Goal: Task Accomplishment & Management: Complete application form

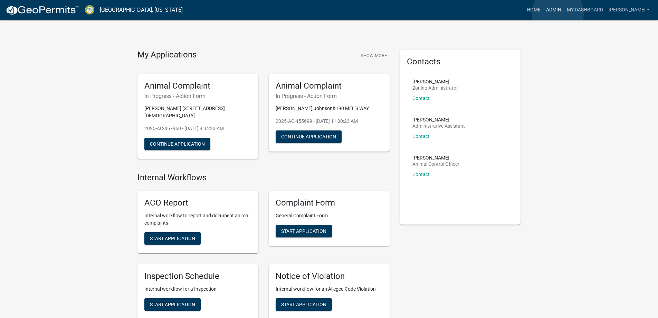
click at [558, 13] on link "Admin" at bounding box center [554, 9] width 21 height 13
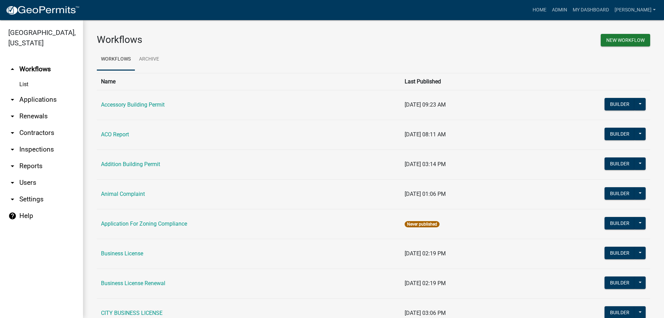
click at [39, 101] on link "arrow_drop_down Applications" at bounding box center [41, 99] width 83 height 17
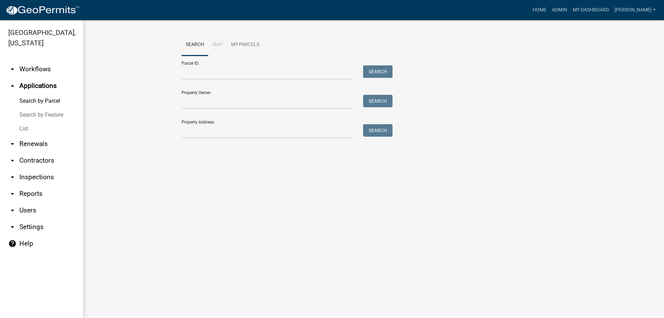
click at [27, 75] on link "arrow_drop_down Workflows" at bounding box center [41, 69] width 83 height 17
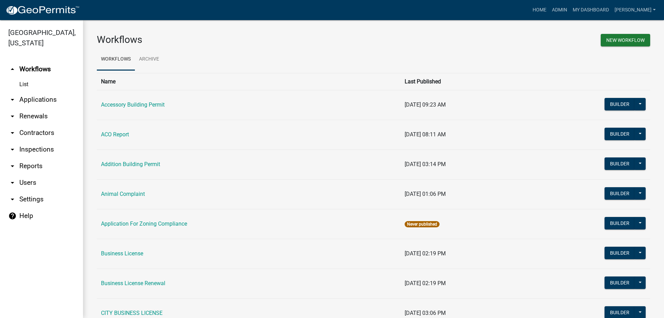
click at [28, 84] on link "List" at bounding box center [41, 84] width 83 height 14
click at [39, 85] on link "List" at bounding box center [41, 84] width 83 height 14
click at [20, 85] on link "List" at bounding box center [41, 84] width 83 height 14
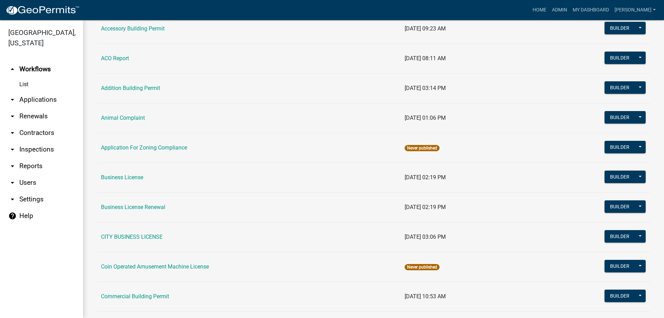
scroll to position [138, 0]
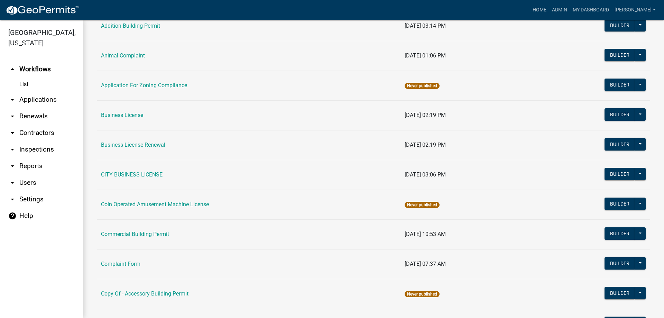
click at [23, 79] on link "List" at bounding box center [41, 84] width 83 height 14
click at [22, 82] on link "List" at bounding box center [41, 84] width 83 height 14
click at [46, 99] on link "arrow_drop_down Applications" at bounding box center [41, 99] width 83 height 17
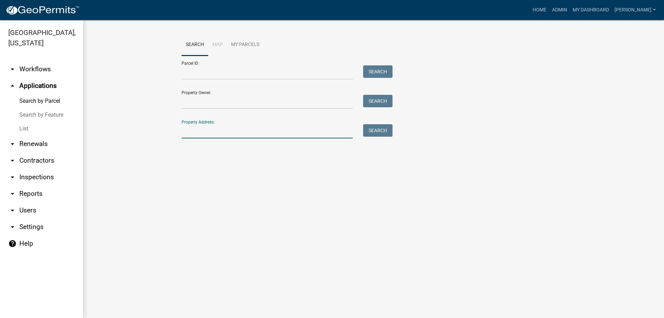
click at [187, 134] on input "Property Address:" at bounding box center [266, 131] width 171 height 14
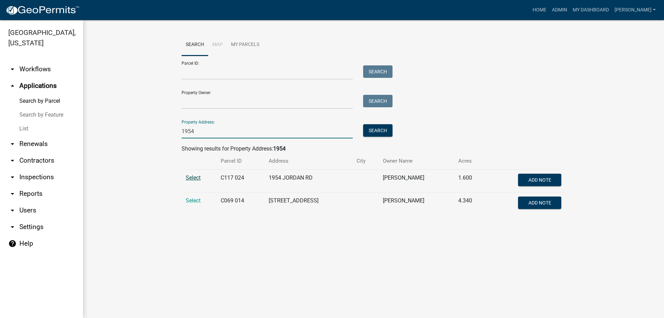
type input "1954"
click at [198, 177] on span "Select" at bounding box center [193, 177] width 15 height 7
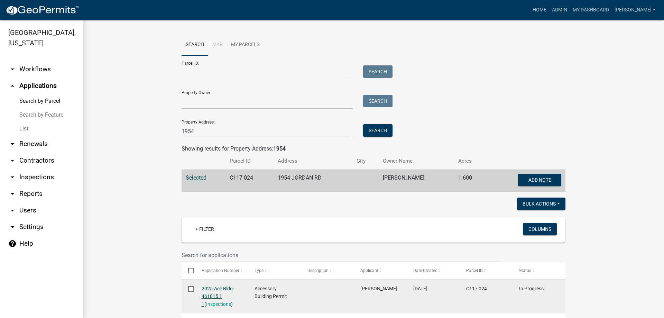
click at [215, 296] on link "2025-Acc Bldg-461815 1 1" at bounding box center [218, 295] width 32 height 21
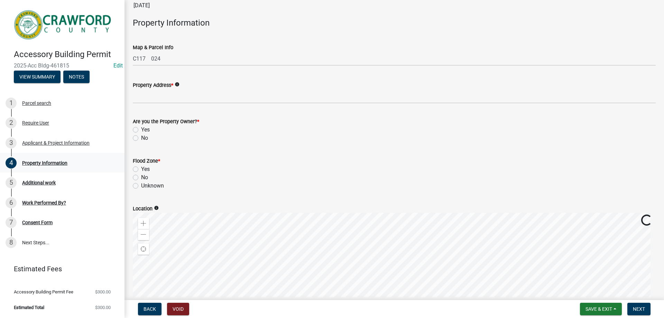
scroll to position [69, 0]
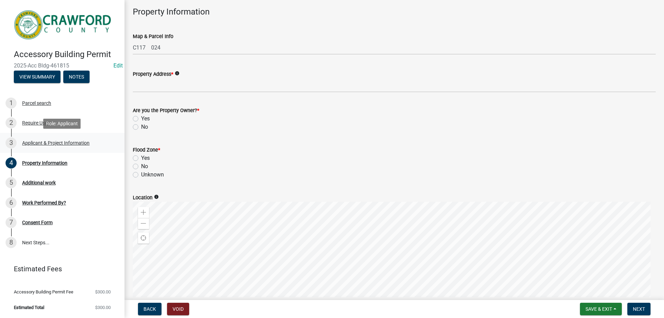
click at [58, 137] on link "3 Applicant & Project Information" at bounding box center [62, 143] width 124 height 20
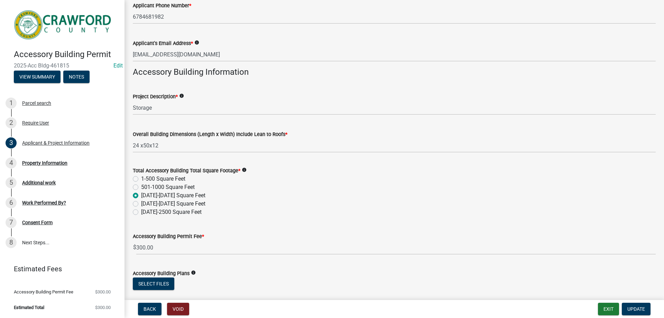
scroll to position [138, 0]
click at [52, 181] on div "Additional work" at bounding box center [39, 182] width 34 height 5
click at [53, 186] on div "5 Additional work" at bounding box center [60, 182] width 108 height 11
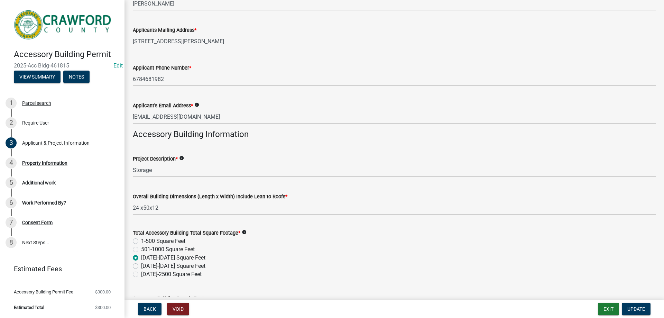
scroll to position [0, 0]
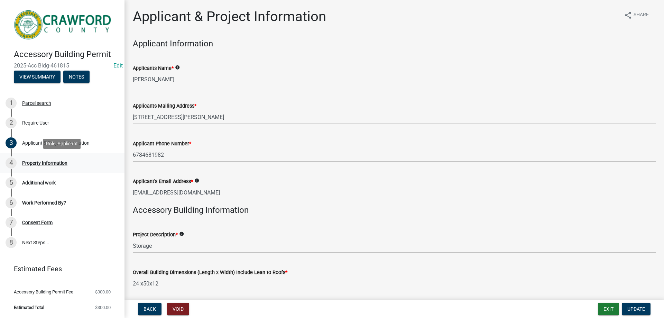
click at [37, 162] on div "Property Information" at bounding box center [44, 162] width 45 height 5
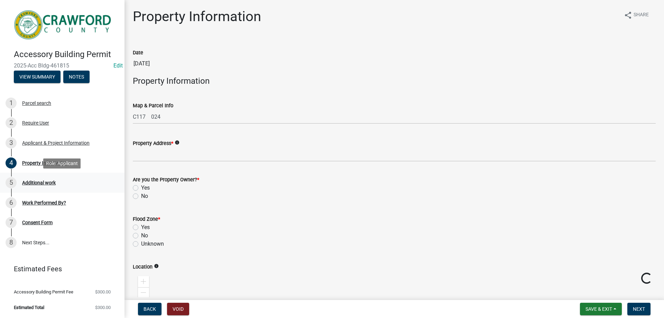
click at [38, 180] on div "Additional work" at bounding box center [39, 182] width 34 height 5
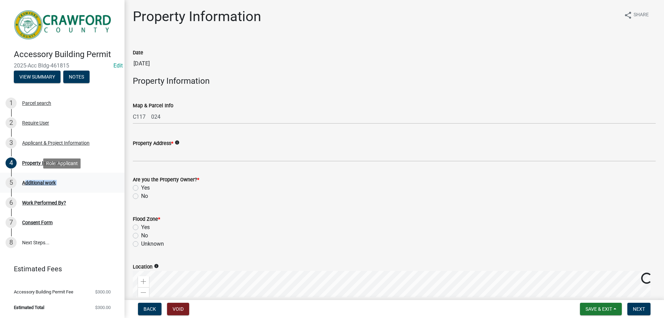
click at [38, 180] on div "Additional work" at bounding box center [39, 182] width 34 height 5
click at [82, 189] on link "5 Additional work" at bounding box center [62, 182] width 124 height 20
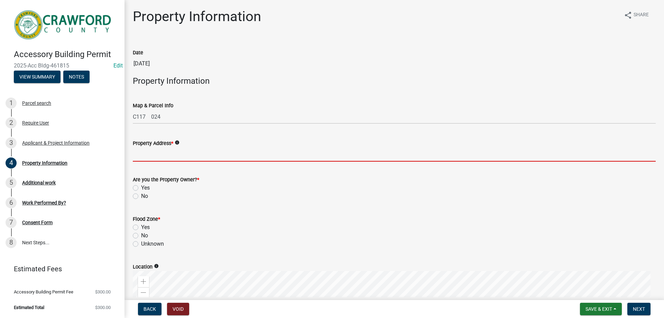
click at [177, 160] on input "Property Address *" at bounding box center [394, 154] width 523 height 14
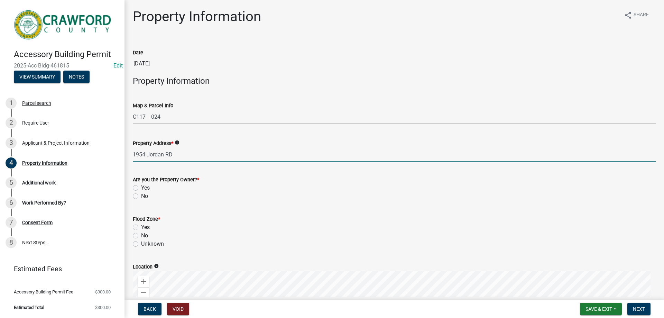
type input "1954 Jordan RD"
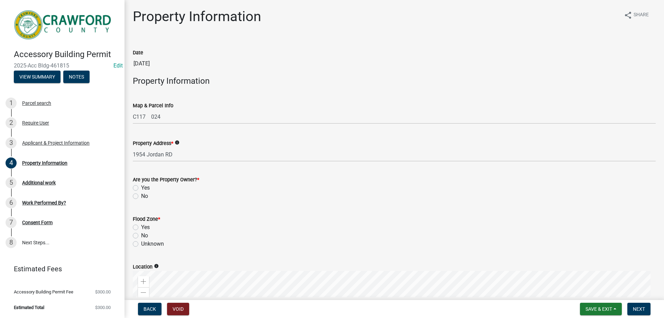
click at [141, 190] on label "Yes" at bounding box center [145, 188] width 9 height 8
click at [141, 188] on input "Yes" at bounding box center [143, 186] width 4 height 4
radio input "true"
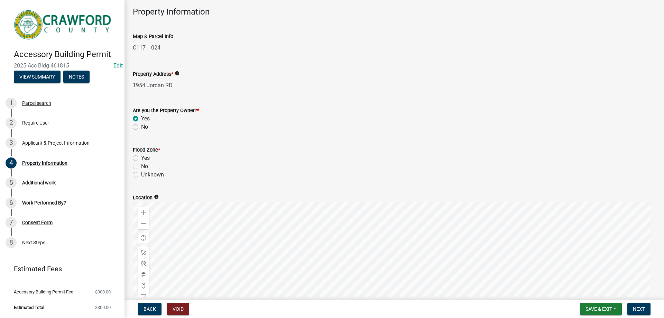
drag, startPoint x: 134, startPoint y: 168, endPoint x: 142, endPoint y: 183, distance: 16.4
click at [141, 168] on label "No" at bounding box center [144, 166] width 7 height 8
click at [141, 167] on input "No" at bounding box center [143, 164] width 4 height 4
radio input "true"
click at [141, 176] on label "Unknown" at bounding box center [152, 174] width 23 height 8
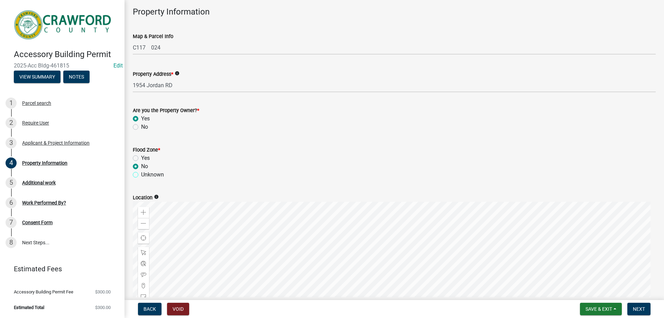
click at [141, 175] on input "Unknown" at bounding box center [143, 172] width 4 height 4
radio input "true"
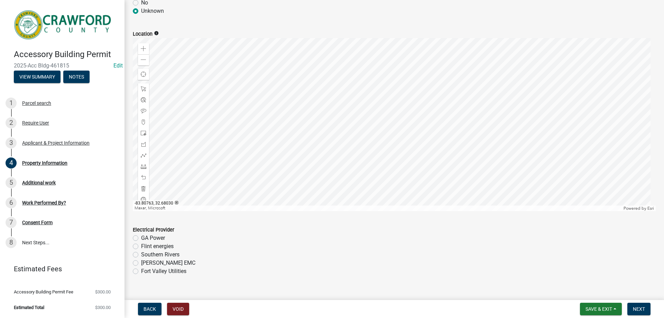
scroll to position [244, 0]
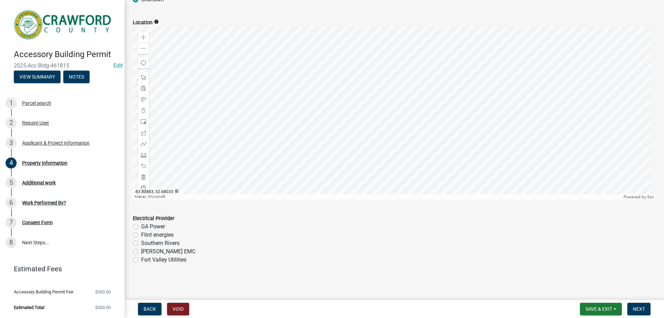
click at [144, 235] on label "Flint energies" at bounding box center [157, 235] width 32 height 8
click at [144, 235] on input "Flint energies" at bounding box center [143, 233] width 4 height 4
radio input "true"
click at [634, 306] on span "Next" at bounding box center [639, 309] width 12 height 6
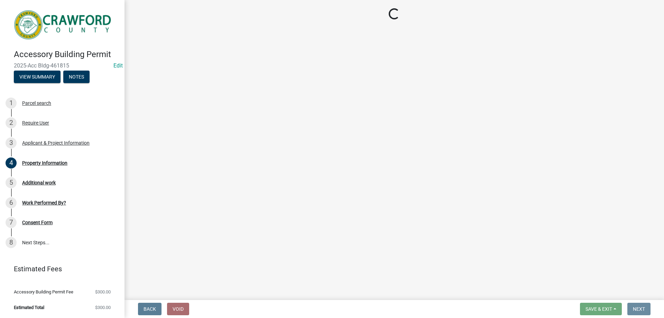
scroll to position [0, 0]
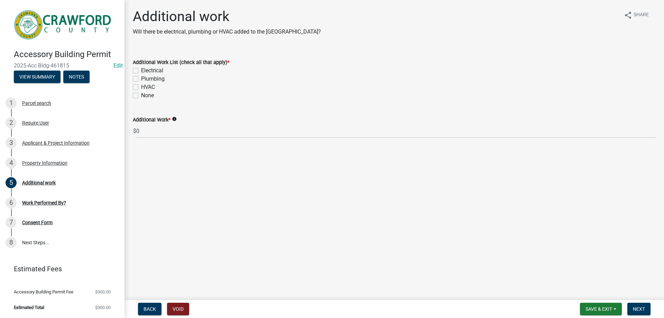
click at [141, 78] on label "Plumbing" at bounding box center [153, 79] width 24 height 8
click at [141, 78] on input "Plumbing" at bounding box center [143, 77] width 4 height 4
checkbox input "true"
checkbox input "false"
checkbox input "true"
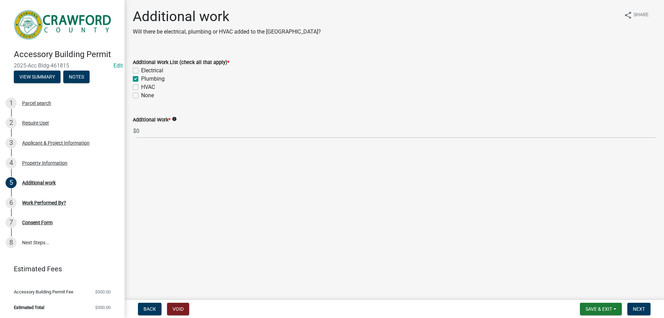
checkbox input "false"
click at [636, 305] on button "Next" at bounding box center [638, 308] width 23 height 12
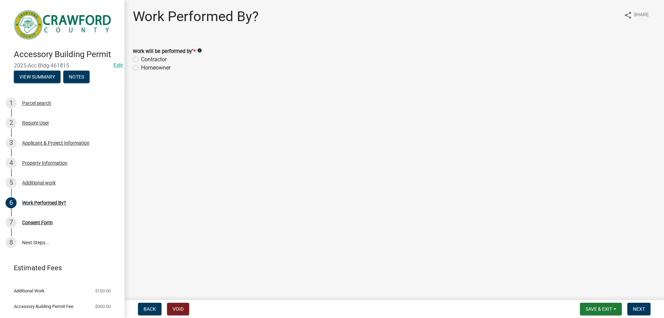
click at [149, 70] on label "Homeowner" at bounding box center [155, 68] width 29 height 8
click at [146, 68] on input "Homeowner" at bounding box center [143, 66] width 4 height 4
radio input "true"
click at [638, 306] on span "Next" at bounding box center [639, 309] width 12 height 6
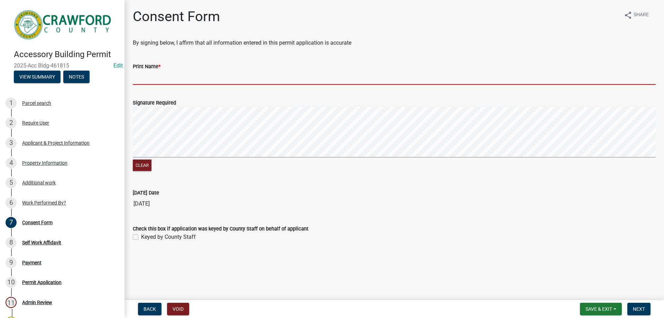
click at [182, 79] on input "Print Name *" at bounding box center [394, 78] width 523 height 14
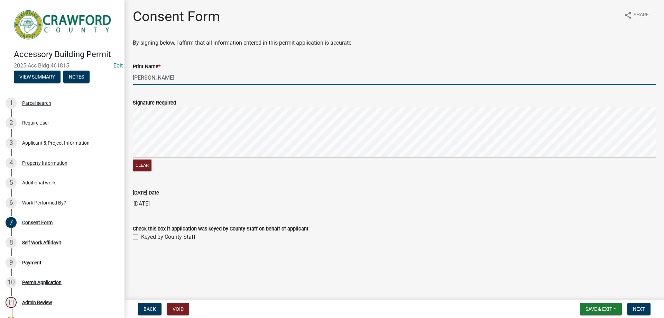
type input "[PERSON_NAME]"
click at [141, 235] on label "Keyed by County Staff" at bounding box center [168, 237] width 55 height 8
click at [141, 235] on input "Keyed by County Staff" at bounding box center [143, 235] width 4 height 4
checkbox input "true"
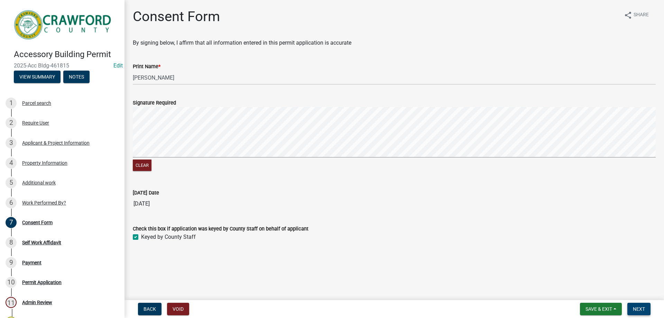
click at [645, 304] on button "Next" at bounding box center [638, 308] width 23 height 12
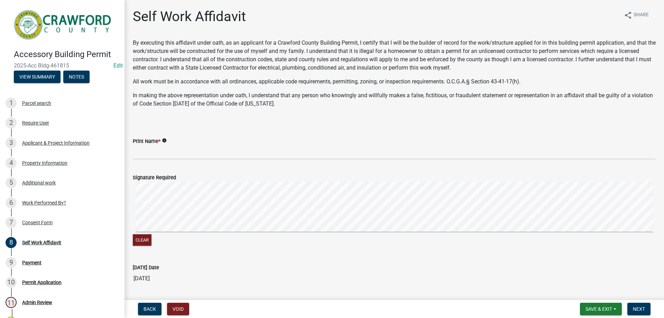
click at [137, 135] on div "Print Name * info" at bounding box center [394, 143] width 523 height 32
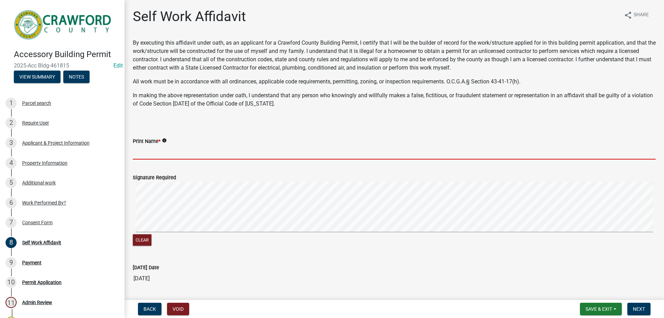
click at [147, 147] on input "Print Name *" at bounding box center [394, 152] width 523 height 14
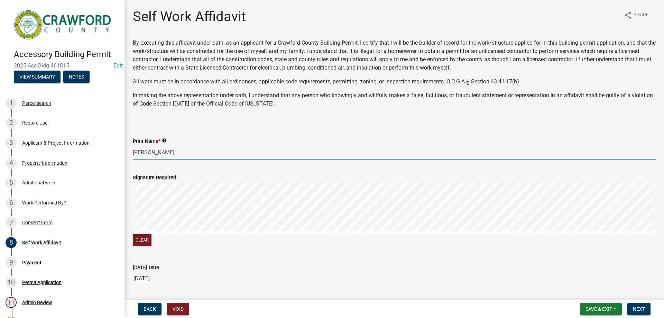
scroll to position [52, 0]
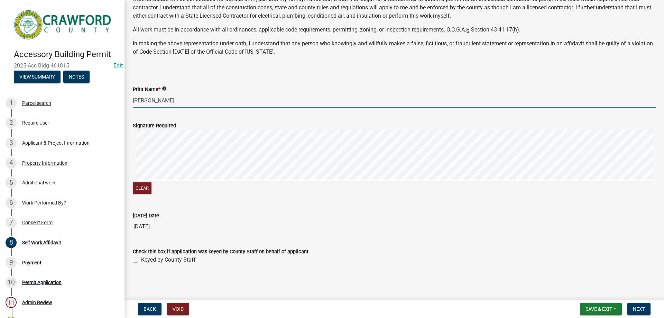
type input "[PERSON_NAME]"
click at [148, 260] on label "Keyed by County Staff" at bounding box center [168, 259] width 55 height 8
click at [146, 260] on input "Keyed by County Staff" at bounding box center [143, 257] width 4 height 4
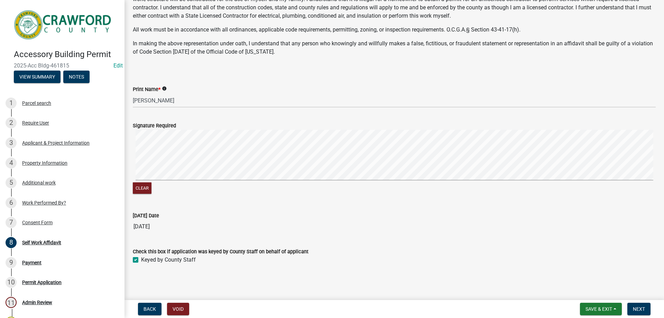
checkbox input "true"
click at [638, 309] on span "Next" at bounding box center [639, 309] width 12 height 6
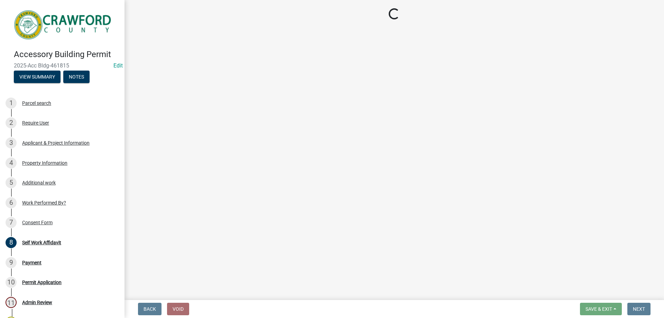
select select "3: 3"
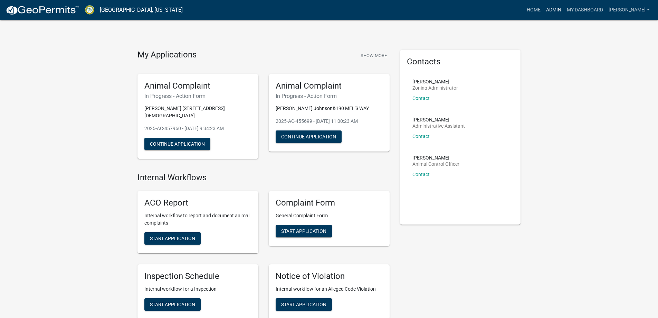
click at [555, 10] on link "Admin" at bounding box center [554, 9] width 21 height 13
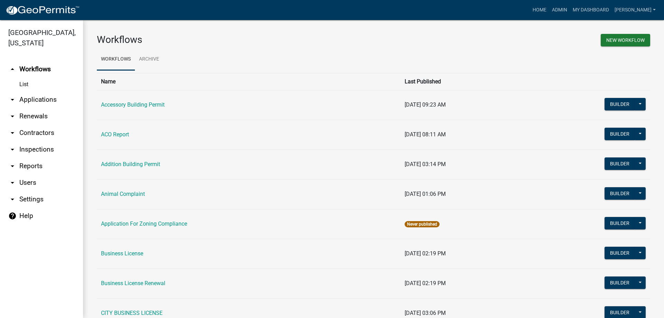
click at [36, 107] on link "arrow_drop_down Applications" at bounding box center [41, 99] width 83 height 17
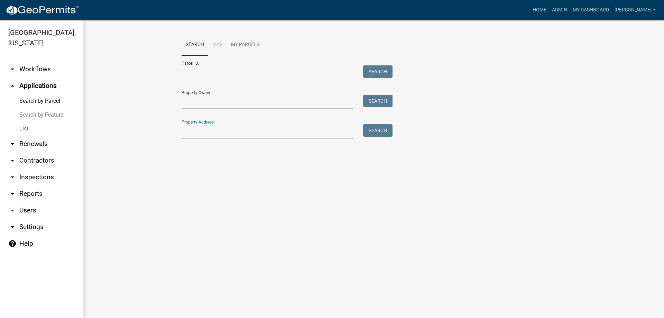
click at [185, 129] on input "Property Address:" at bounding box center [266, 131] width 171 height 14
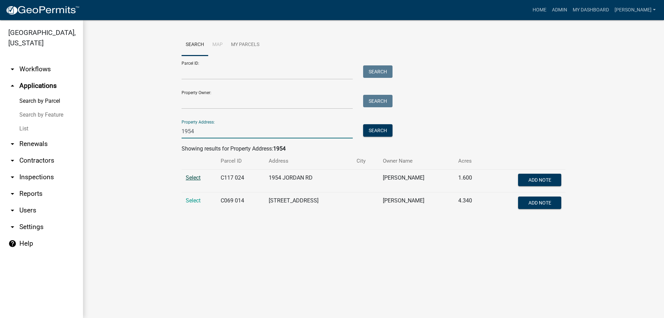
type input "1954"
click at [195, 180] on span "Select" at bounding box center [193, 177] width 15 height 7
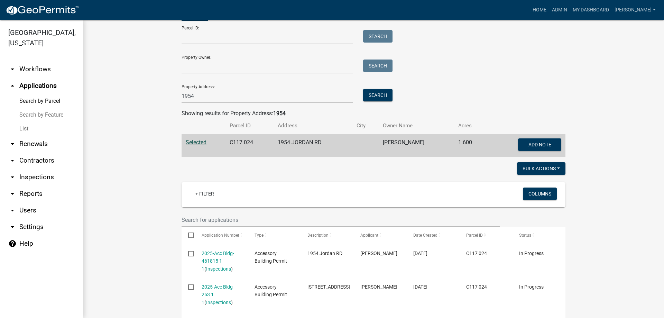
scroll to position [88, 0]
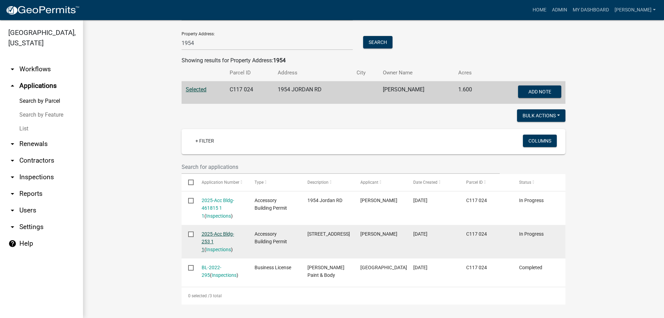
click at [203, 233] on link "2025-Acc Bldg-253 1 1" at bounding box center [218, 241] width 32 height 21
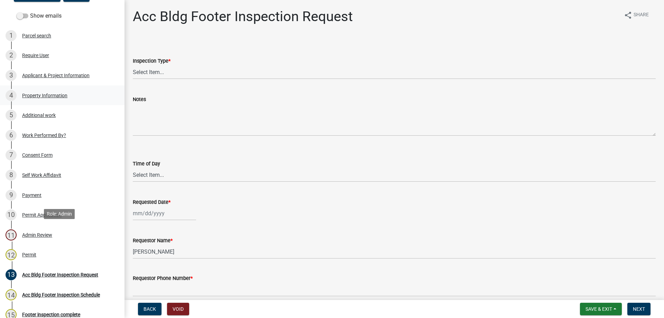
scroll to position [35, 0]
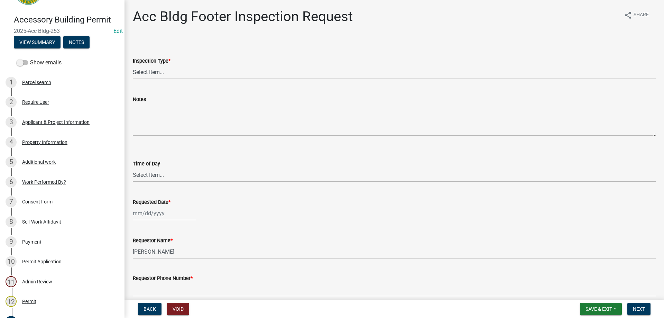
click at [63, 163] on div "5 Additional work" at bounding box center [60, 161] width 108 height 11
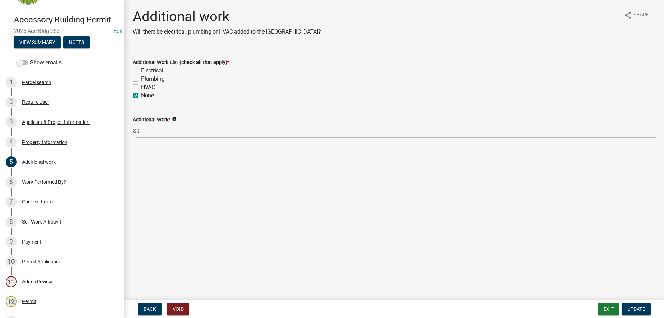
click at [139, 83] on div "HVAC" at bounding box center [394, 87] width 523 height 8
click at [141, 81] on label "Plumbing" at bounding box center [153, 79] width 24 height 8
click at [141, 79] on input "Plumbing" at bounding box center [143, 77] width 4 height 4
checkbox input "true"
checkbox input "false"
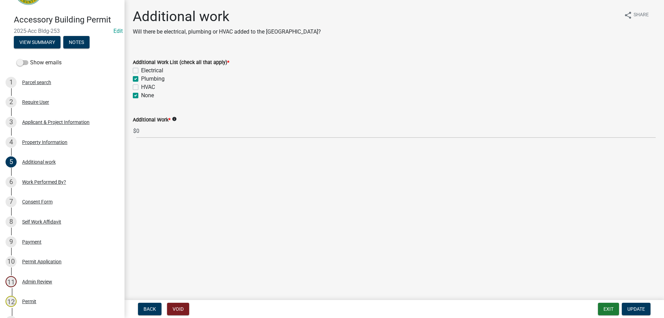
checkbox input "true"
checkbox input "false"
click at [133, 91] on div "HVAC" at bounding box center [394, 87] width 523 height 8
click at [141, 95] on label "None" at bounding box center [147, 95] width 13 height 8
click at [141, 95] on input "None" at bounding box center [143, 93] width 4 height 4
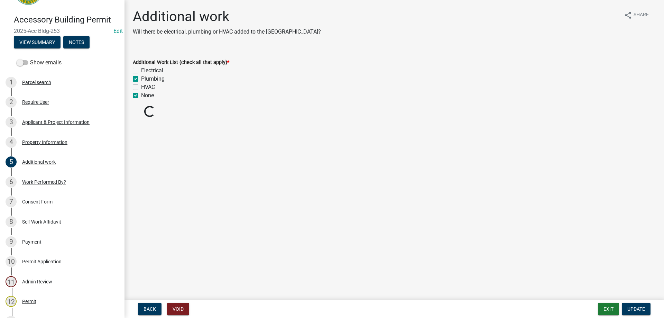
checkbox input "false"
checkbox input "true"
checkbox input "false"
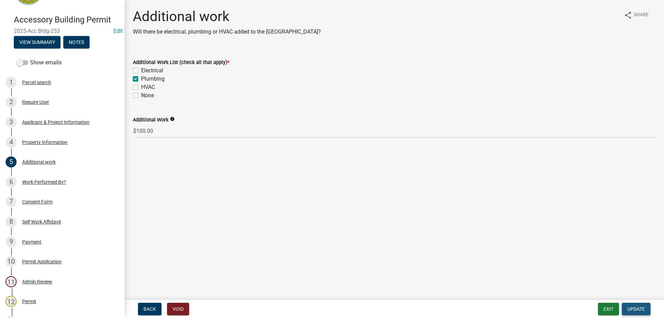
click at [635, 309] on span "Update" at bounding box center [636, 309] width 18 height 6
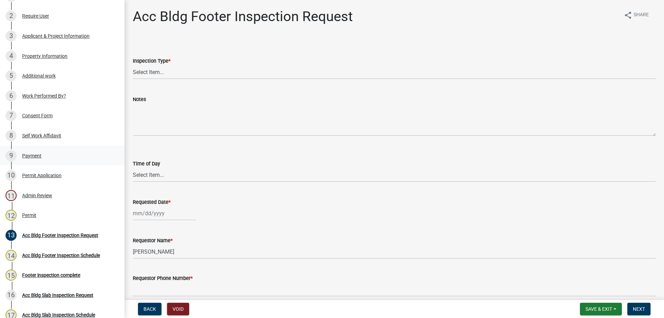
scroll to position [104, 0]
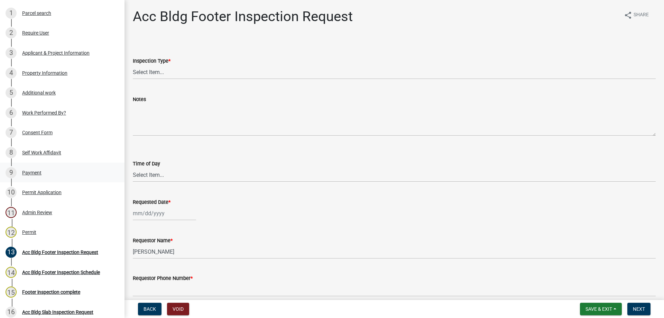
click at [56, 170] on div "9 Payment" at bounding box center [60, 172] width 108 height 11
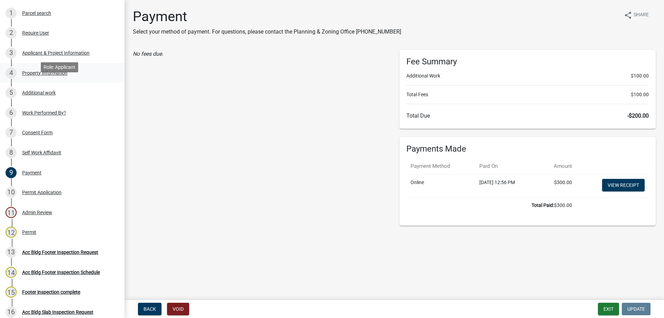
scroll to position [35, 0]
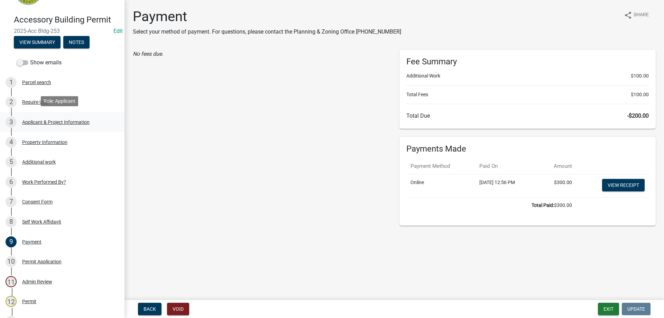
click at [86, 123] on div "Applicant & Project Information" at bounding box center [55, 122] width 67 height 5
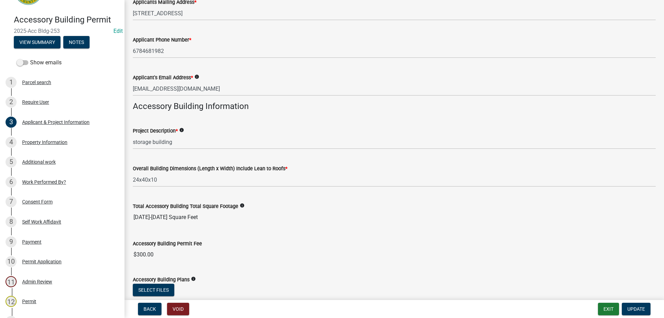
scroll to position [138, 0]
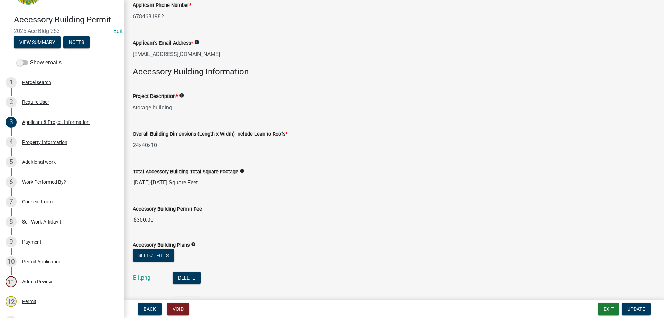
click at [137, 142] on input "24x40x10" at bounding box center [394, 145] width 523 height 14
type input "24x50x12"
click at [630, 306] on span "Update" at bounding box center [636, 309] width 18 height 6
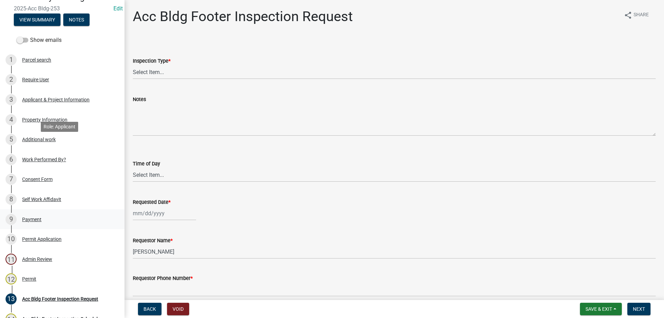
scroll to position [69, 0]
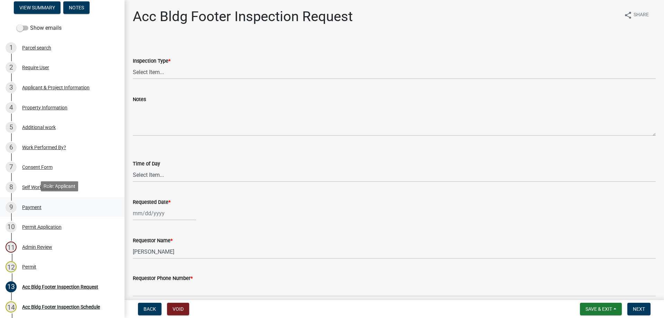
click at [76, 198] on link "9 Payment" at bounding box center [62, 207] width 124 height 20
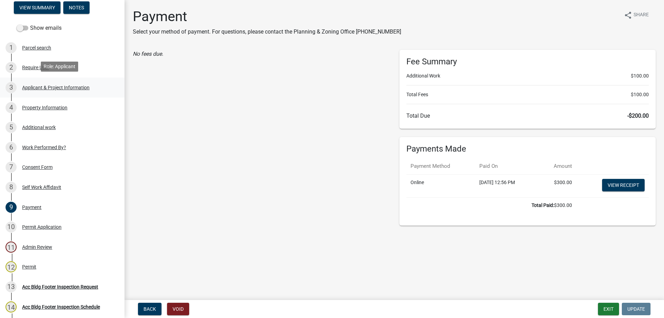
click at [41, 86] on div "Applicant & Project Information" at bounding box center [55, 87] width 67 height 5
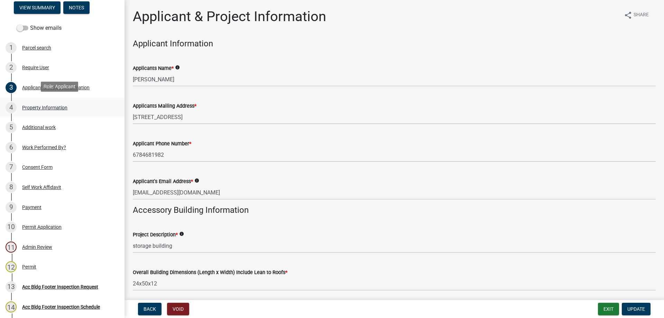
click at [44, 97] on link "4 Property Information" at bounding box center [62, 107] width 124 height 20
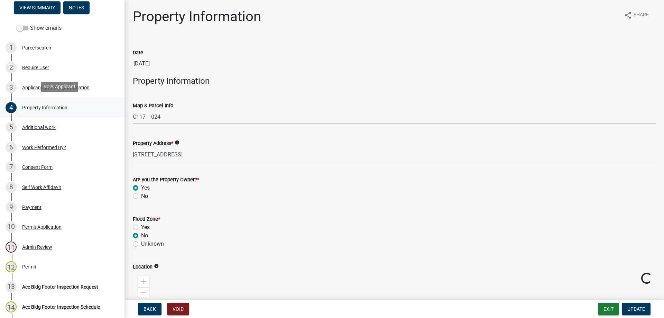
click at [42, 107] on div "Property Information" at bounding box center [44, 107] width 45 height 5
click at [33, 125] on div "Additional work" at bounding box center [39, 127] width 34 height 5
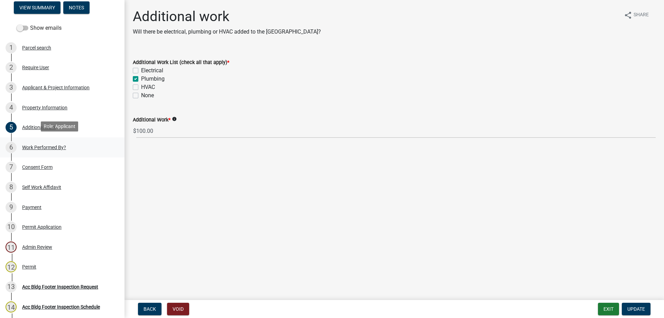
click at [37, 138] on link "6 Work Performed By?" at bounding box center [62, 147] width 124 height 20
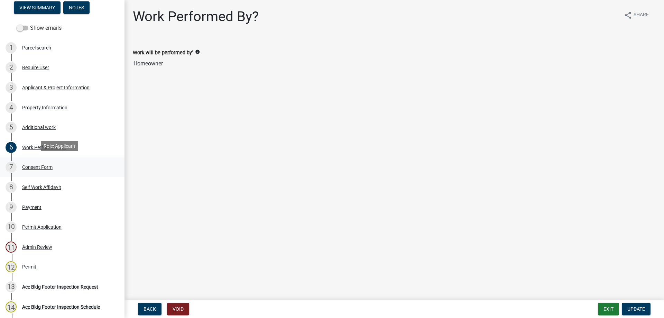
click at [42, 161] on div "7 Consent Form" at bounding box center [60, 166] width 108 height 11
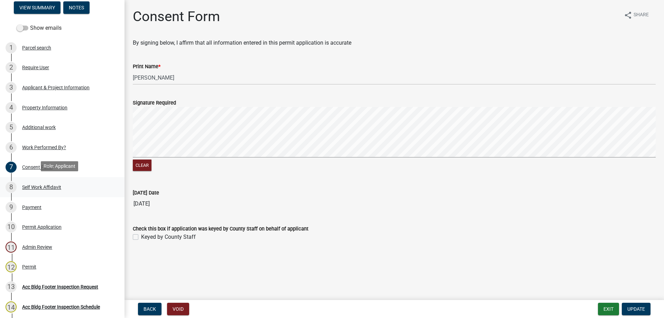
click at [40, 177] on link "8 Self Work Affidavit" at bounding box center [62, 187] width 124 height 20
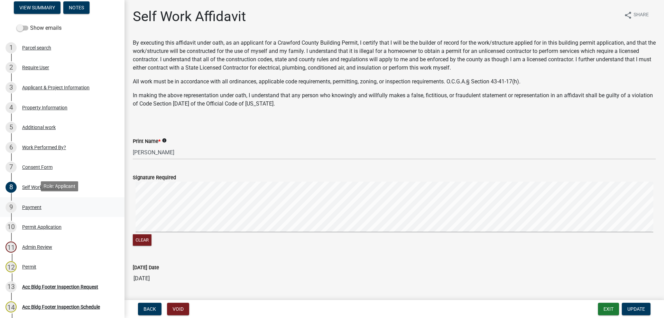
click at [26, 199] on link "9 Payment" at bounding box center [62, 207] width 124 height 20
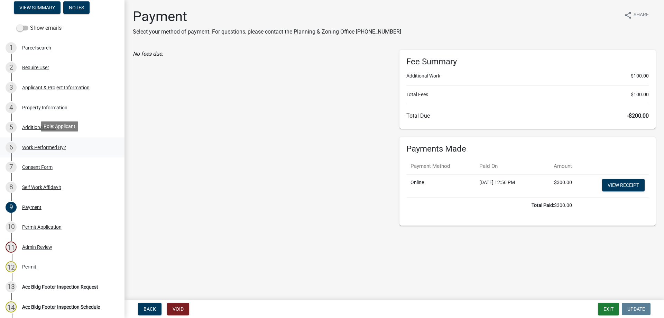
click at [47, 147] on div "Work Performed By?" at bounding box center [44, 147] width 44 height 5
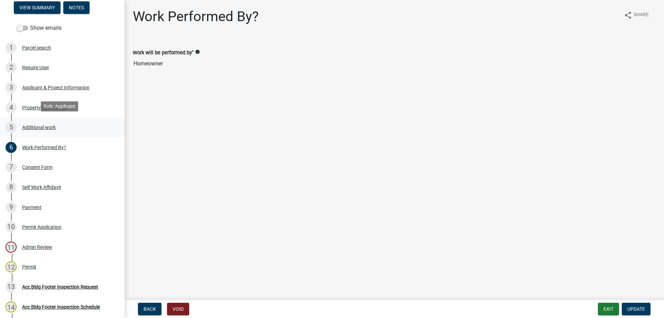
click at [35, 134] on link "5 Additional work" at bounding box center [62, 127] width 124 height 20
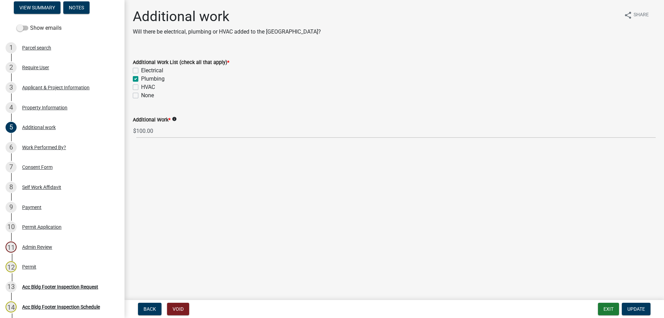
click at [141, 79] on label "Plumbing" at bounding box center [153, 79] width 24 height 8
click at [141, 79] on input "Plumbing" at bounding box center [143, 77] width 4 height 4
checkbox input "false"
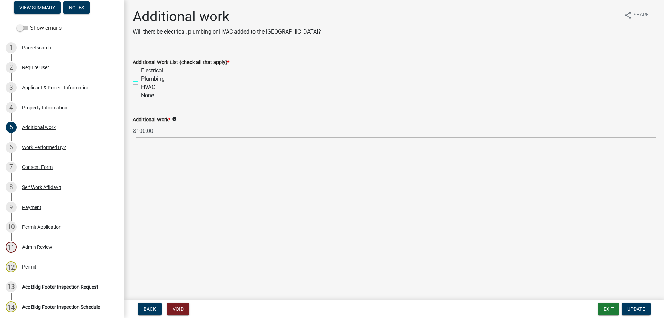
checkbox input "false"
click at [641, 315] on nav "Back Void Exit Update" at bounding box center [393, 309] width 539 height 18
click at [641, 313] on button "Update" at bounding box center [635, 308] width 29 height 12
click at [140, 92] on div "None" at bounding box center [394, 95] width 523 height 8
click at [139, 95] on div "None" at bounding box center [394, 95] width 523 height 8
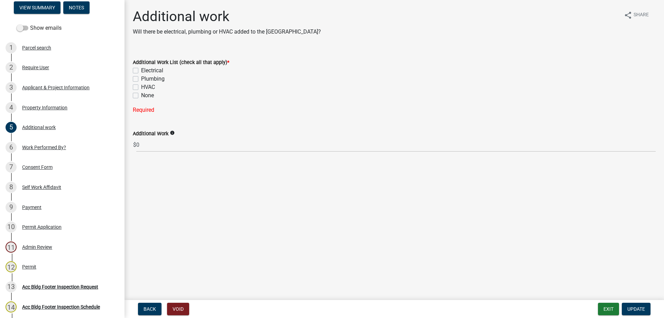
click at [141, 96] on label "None" at bounding box center [147, 95] width 13 height 8
click at [141, 96] on input "None" at bounding box center [143, 93] width 4 height 4
checkbox input "true"
checkbox input "false"
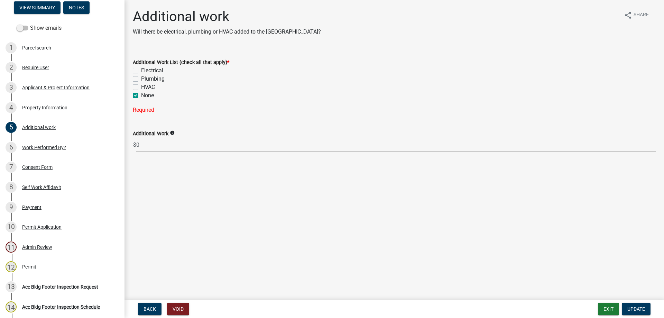
checkbox input "false"
checkbox input "true"
click at [650, 311] on form "Exit Update" at bounding box center [625, 308] width 55 height 12
click at [643, 311] on span "Update" at bounding box center [636, 309] width 18 height 6
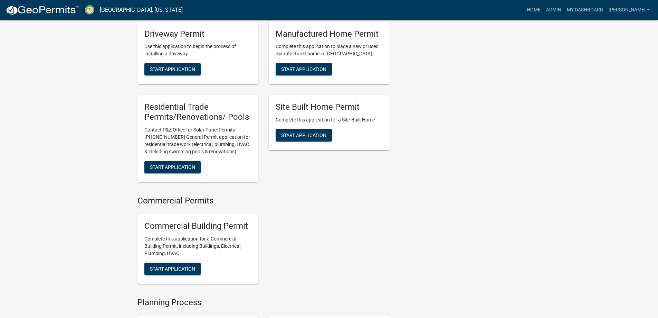
scroll to position [654, 0]
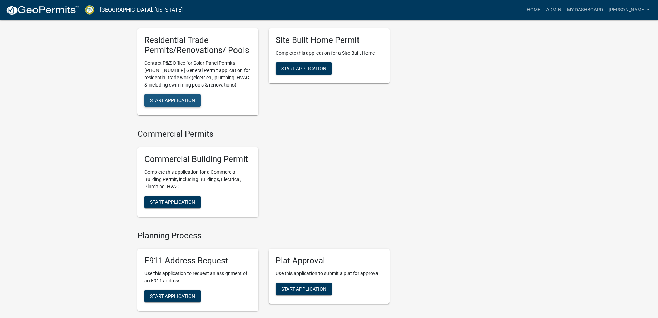
click at [165, 94] on button "Start Application" at bounding box center [172, 100] width 56 height 12
